Goal: Navigation & Orientation: Find specific page/section

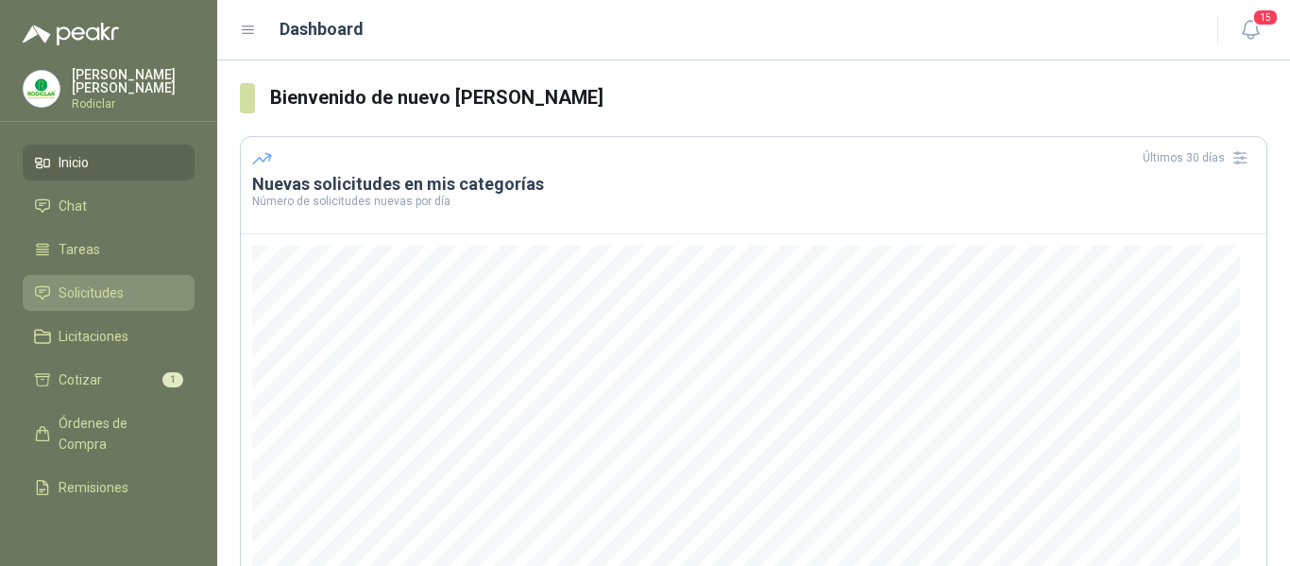
click at [98, 291] on span "Solicitudes" at bounding box center [91, 292] width 65 height 21
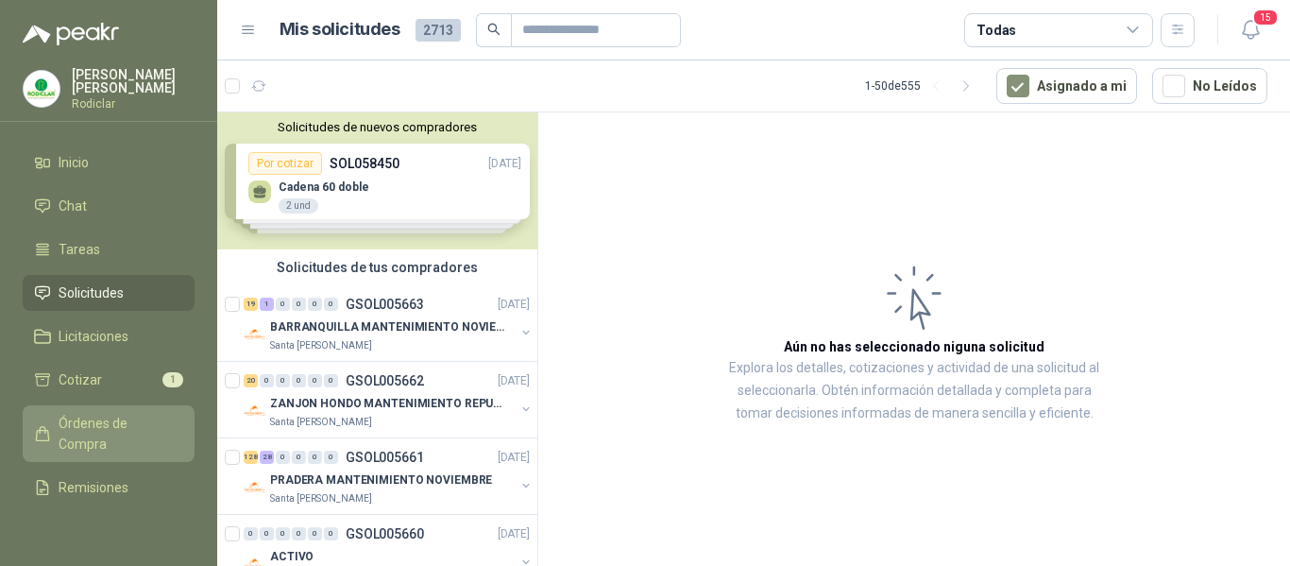
click at [98, 425] on span "Órdenes de Compra" at bounding box center [118, 434] width 118 height 42
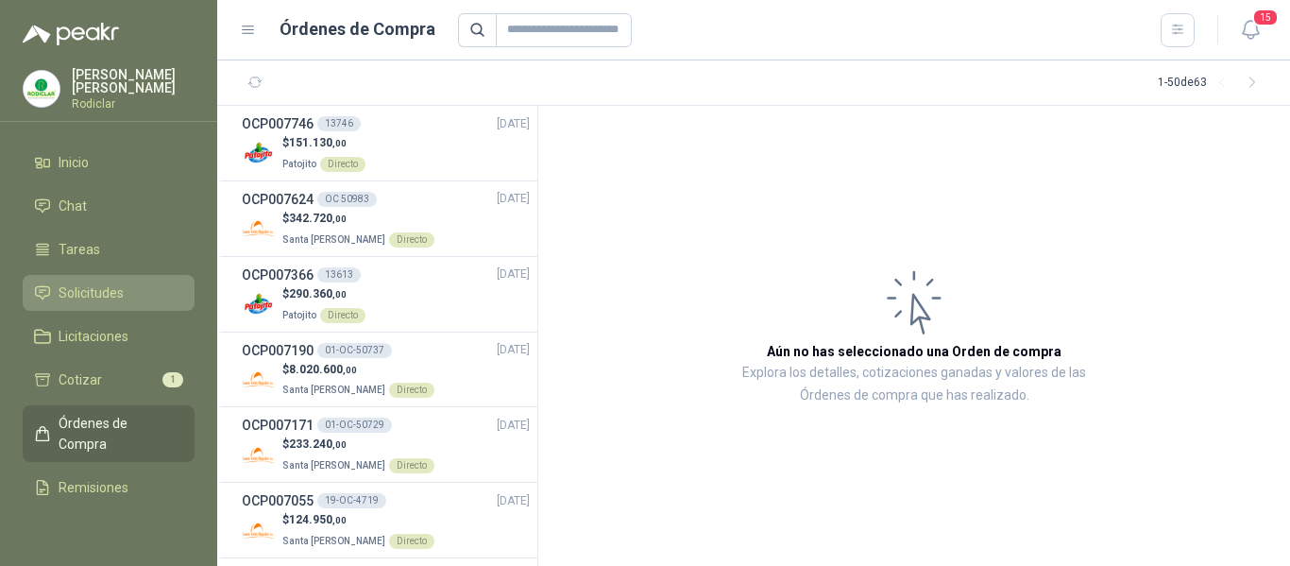
click at [112, 293] on span "Solicitudes" at bounding box center [91, 292] width 65 height 21
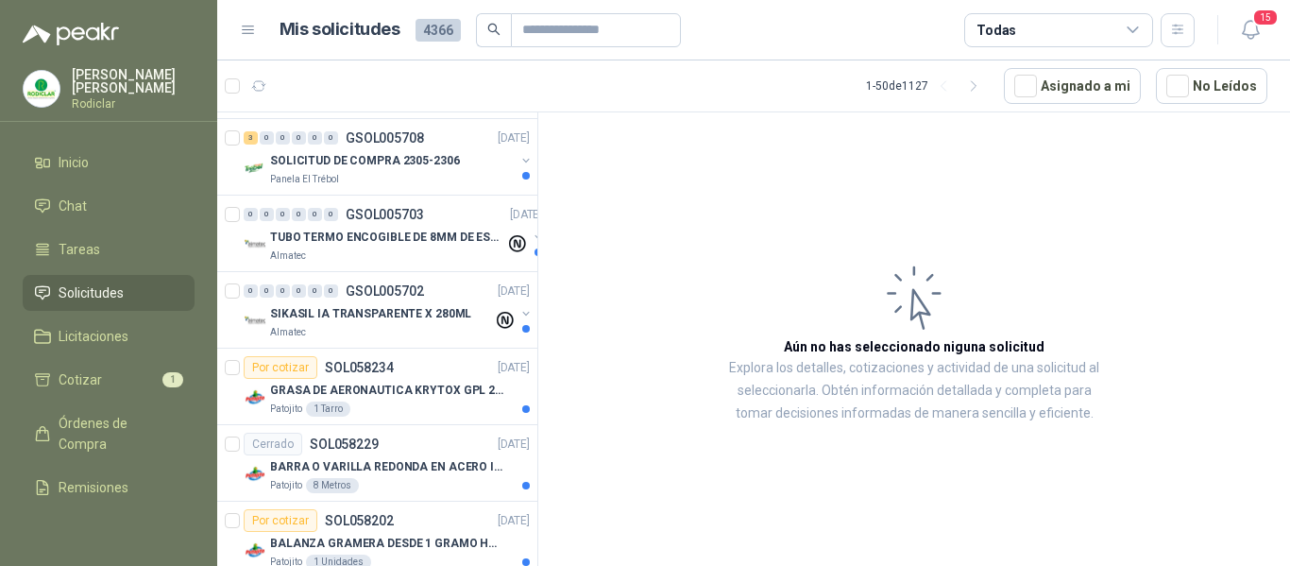
scroll to position [1167, 0]
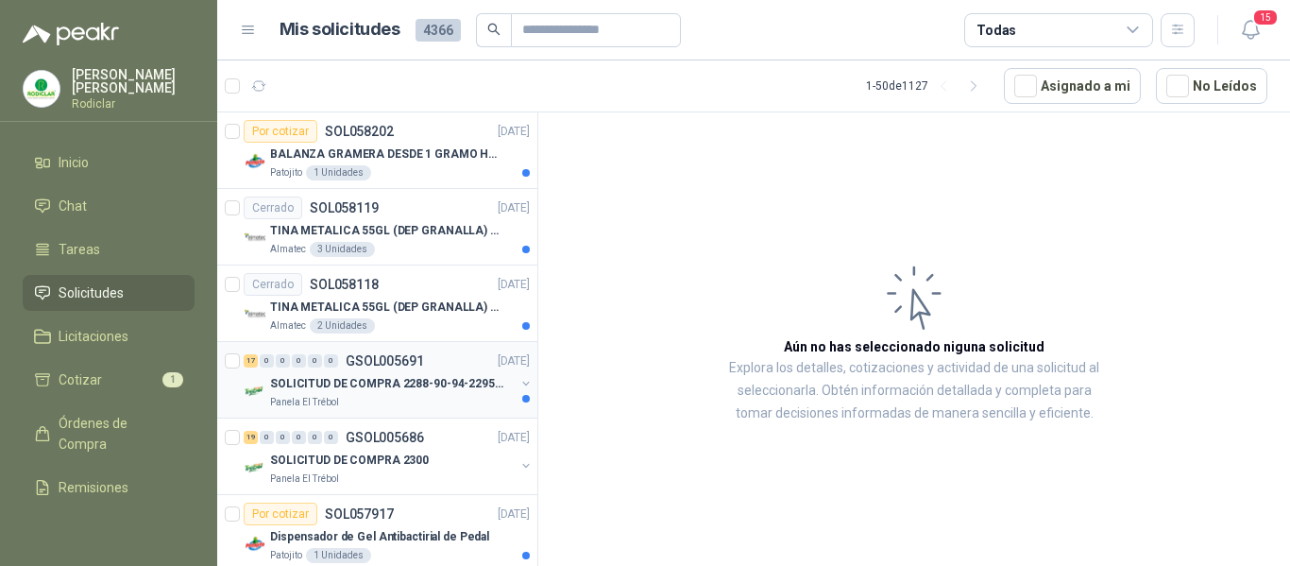
click at [399, 396] on div "Panela El Trébol" at bounding box center [392, 402] width 245 height 15
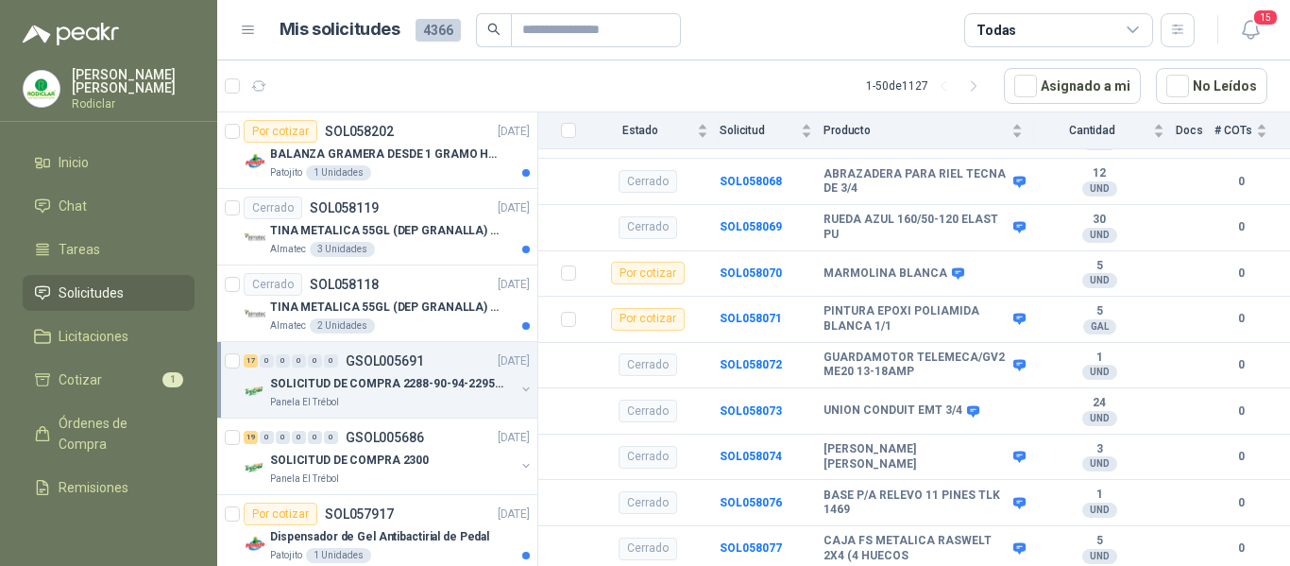
scroll to position [1826, 0]
